Goal: Task Accomplishment & Management: Use online tool/utility

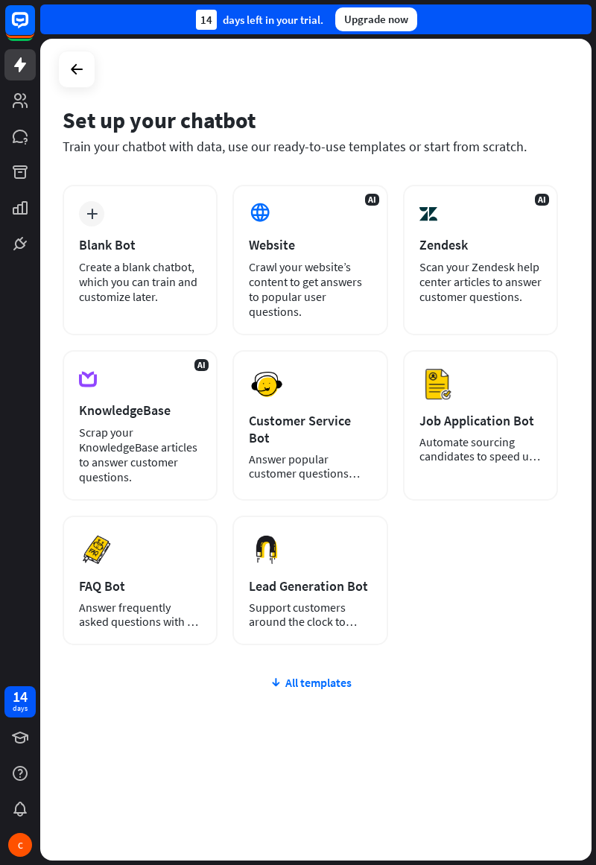
click at [101, 601] on div "Answer frequently asked questions with a chatbot and save your time." at bounding box center [140, 615] width 122 height 28
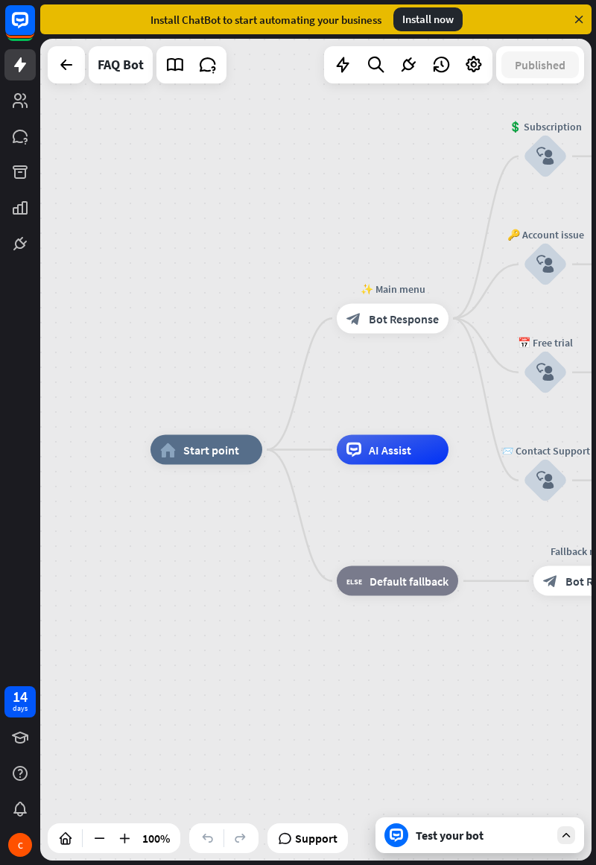
click at [404, 443] on span "AI Assist" at bounding box center [390, 450] width 42 height 15
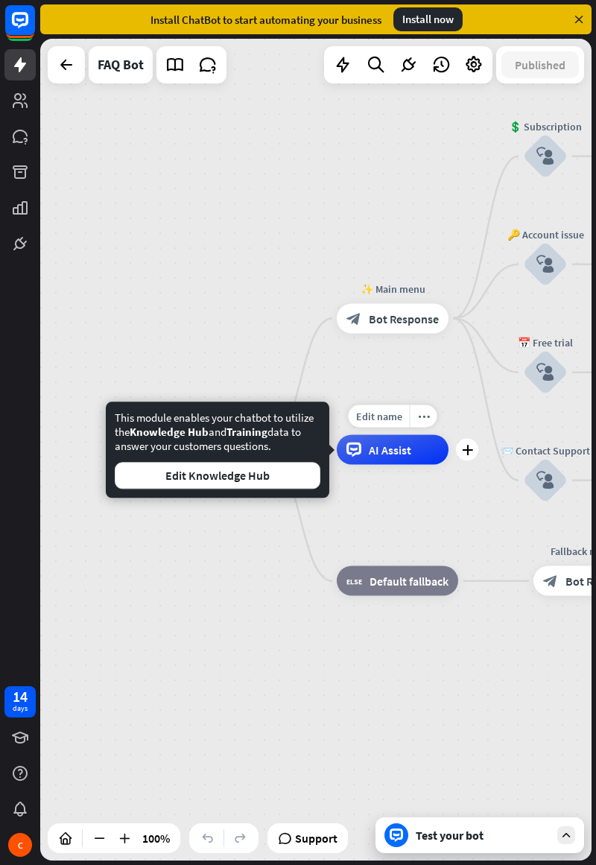
click at [449, 333] on div "✨ Main menu block_bot_response Bot Response" at bounding box center [393, 318] width 112 height 30
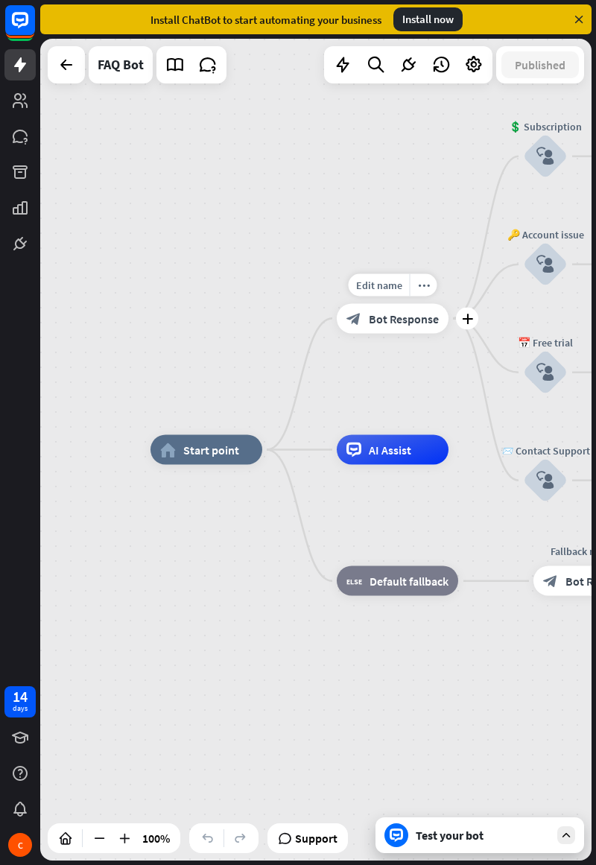
click at [162, 454] on icon "home_2" at bounding box center [168, 450] width 16 height 15
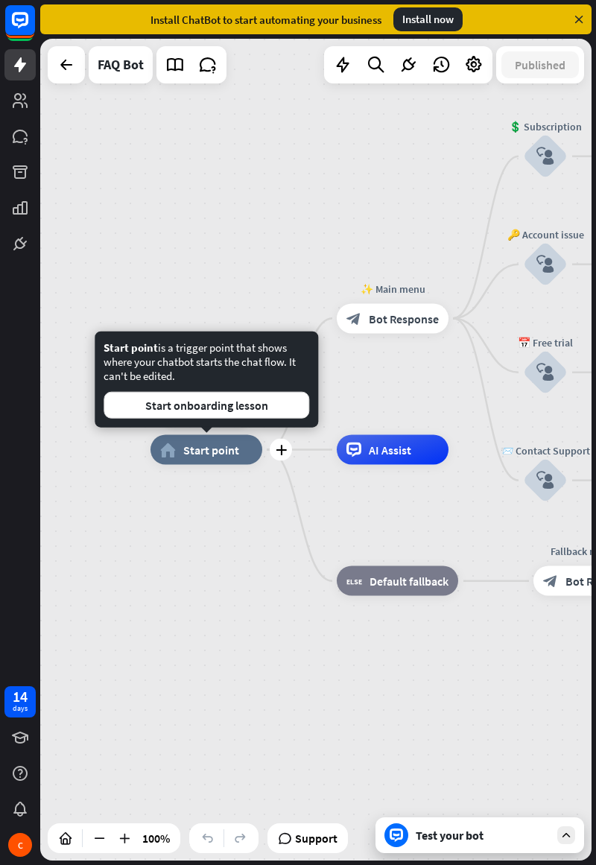
click at [191, 710] on div "Edit name more_horiz plus home_2 Start point ✨ Main menu block_bot_response Bot…" at bounding box center [426, 861] width 551 height 822
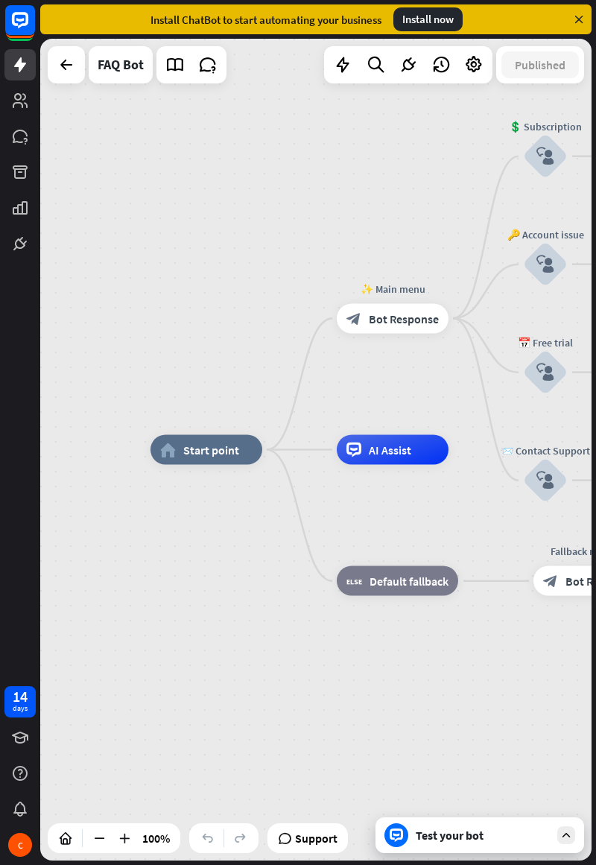
click at [507, 833] on div "Test your bot" at bounding box center [483, 835] width 134 height 15
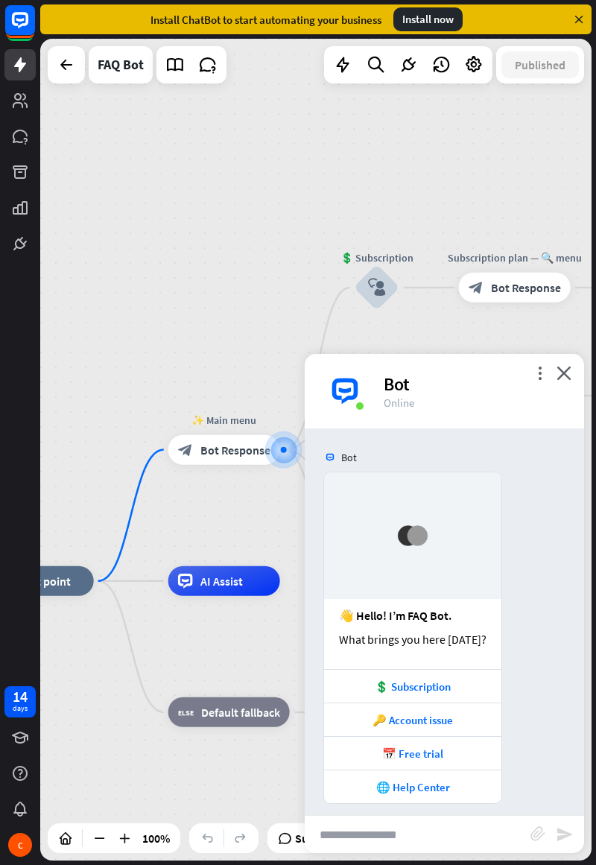
scroll to position [10, 0]
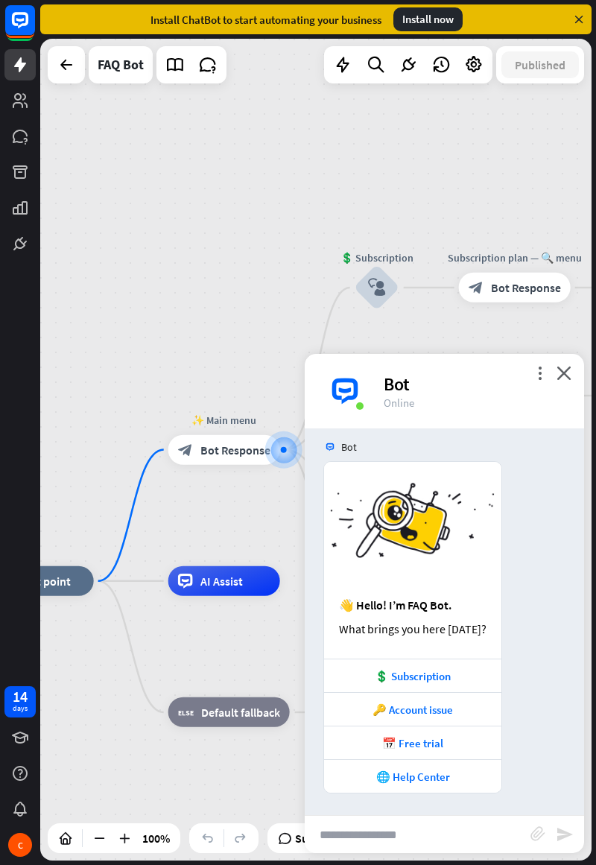
click at [289, 458] on div at bounding box center [284, 450] width 16 height 16
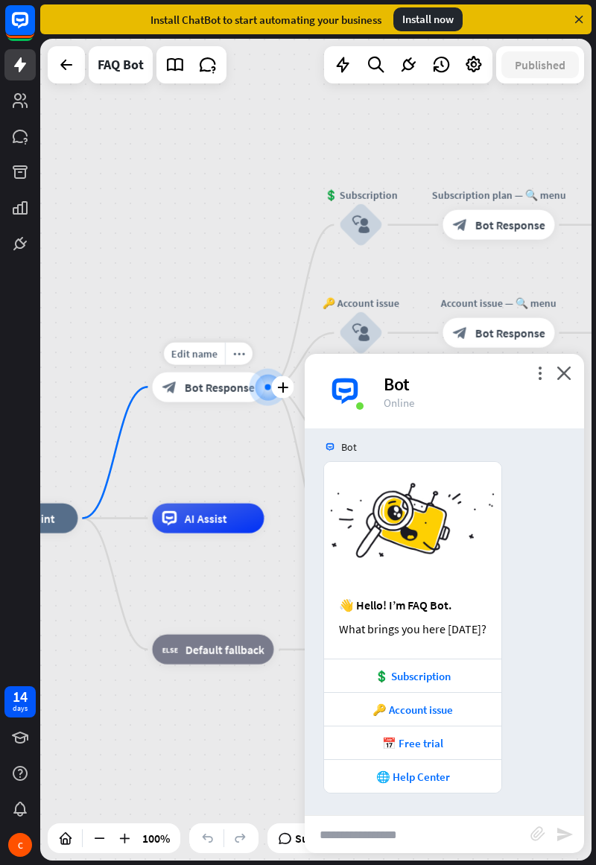
click at [176, 377] on div "block_bot_response Bot Response" at bounding box center [208, 387] width 112 height 30
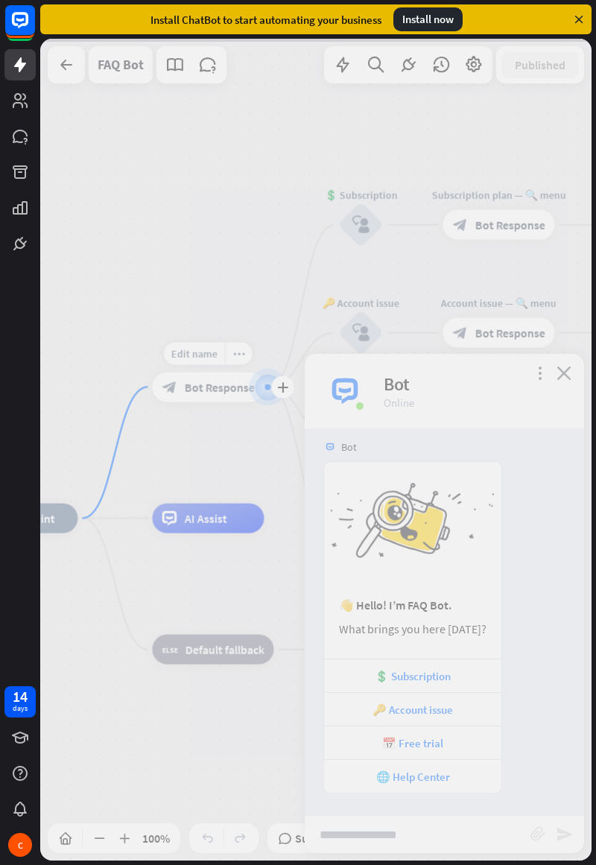
click at [176, 377] on div at bounding box center [315, 450] width 551 height 822
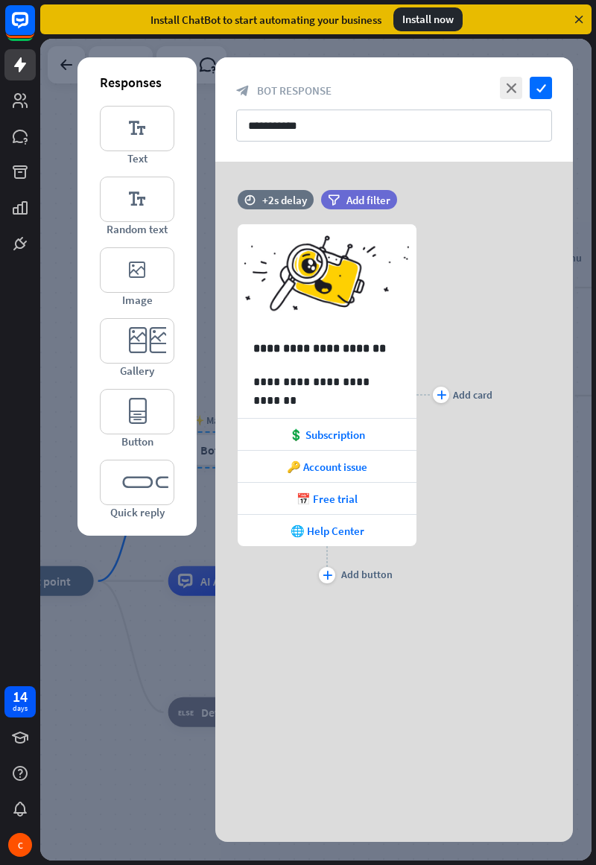
click at [497, 182] on div "**********" at bounding box center [394, 401] width 358 height 478
click at [510, 91] on icon "close" at bounding box center [511, 88] width 22 height 22
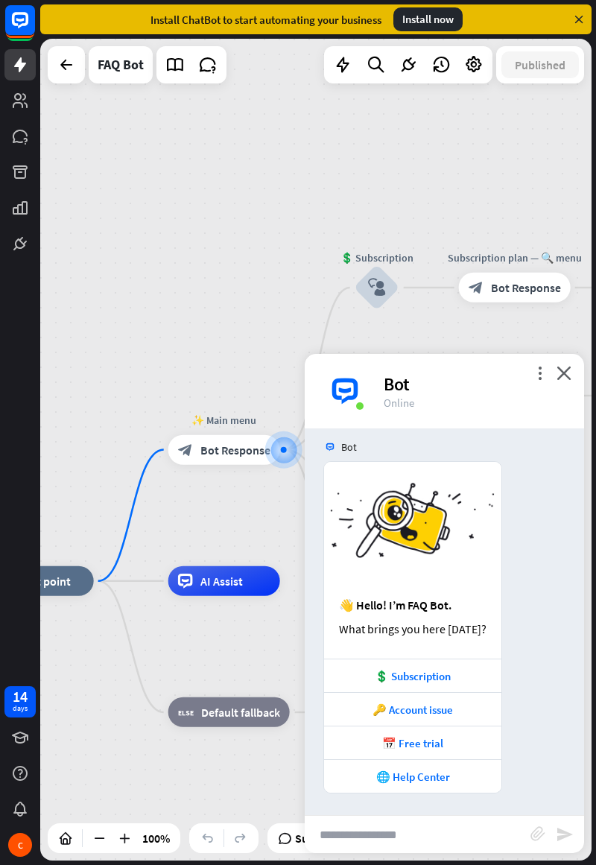
click at [106, 253] on div "home_2 Start point ✨ Main menu block_bot_response Bot Response 💲 Subscription b…" at bounding box center [315, 450] width 551 height 822
click at [566, 373] on icon "close" at bounding box center [564, 373] width 15 height 14
